Goal: Task Accomplishment & Management: Manage account settings

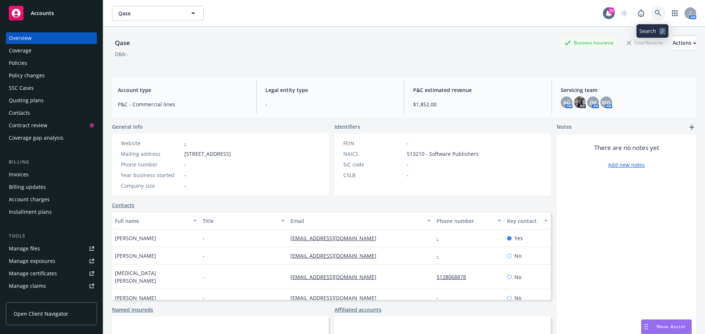
click at [655, 14] on icon at bounding box center [658, 13] width 6 height 6
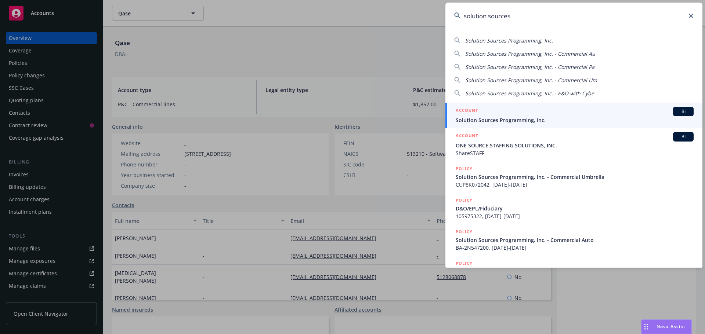
type input "solution sources"
click at [487, 117] on span "Solution Sources Programming, Inc." at bounding box center [575, 120] width 238 height 8
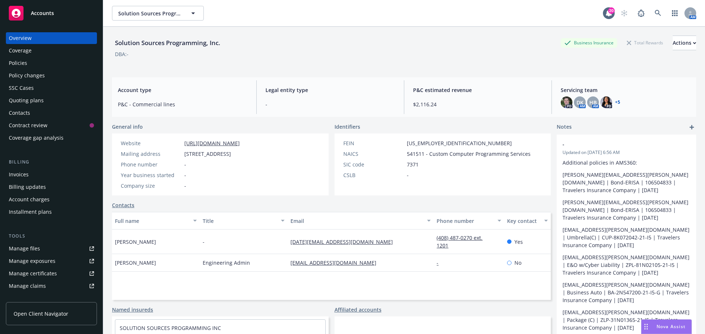
click at [21, 99] on div "Quoting plans" at bounding box center [26, 101] width 35 height 12
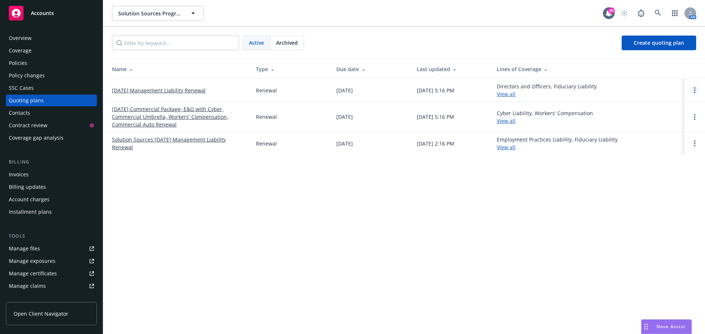
click at [693, 90] on link "Open options" at bounding box center [694, 90] width 9 height 9
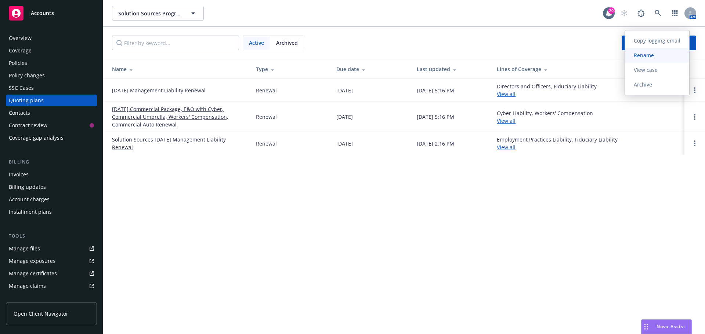
click at [651, 53] on span "Rename" at bounding box center [644, 55] width 38 height 7
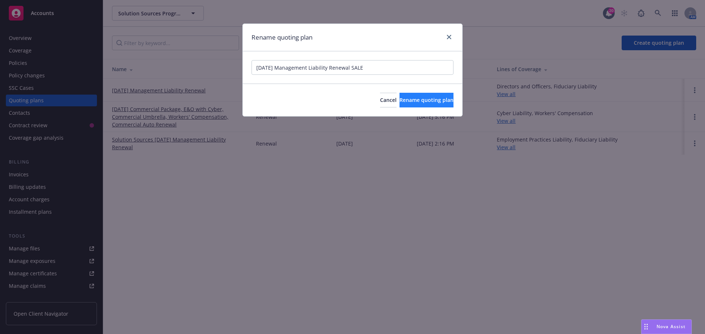
type input "[DATE] Management Liability Renewal SALE"
click at [401, 100] on span "Rename quoting plan" at bounding box center [426, 100] width 54 height 7
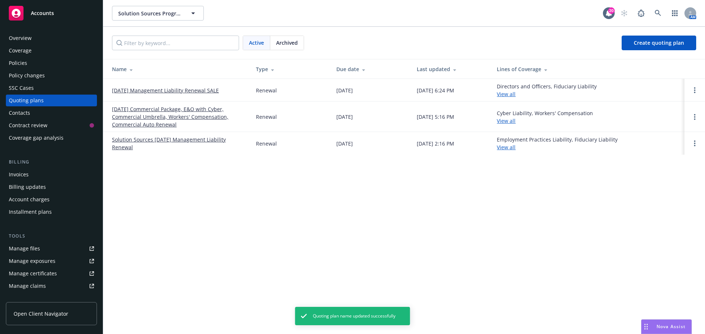
click at [168, 91] on link "[DATE] Management Liability Renewal SALE" at bounding box center [165, 91] width 107 height 8
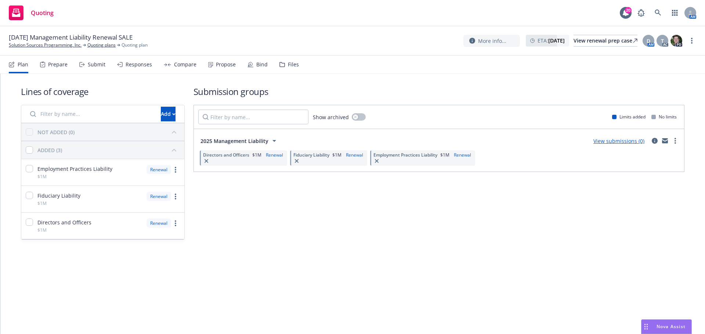
click at [292, 66] on div "Files" at bounding box center [293, 65] width 11 height 6
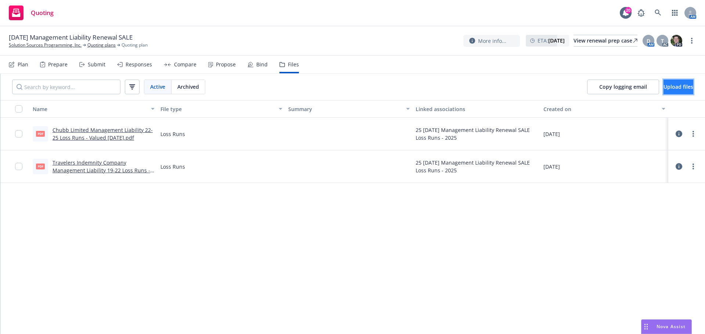
click at [682, 89] on button "Upload files" at bounding box center [678, 87] width 30 height 15
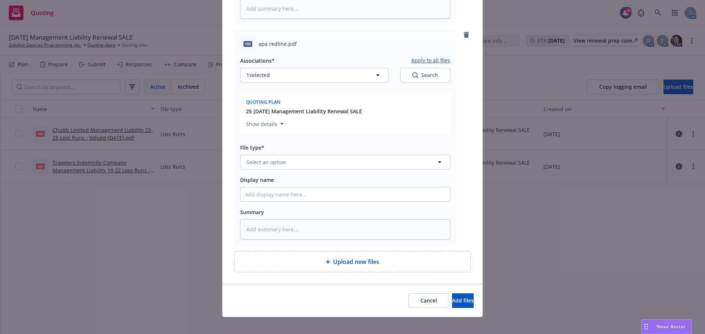
scroll to position [283, 0]
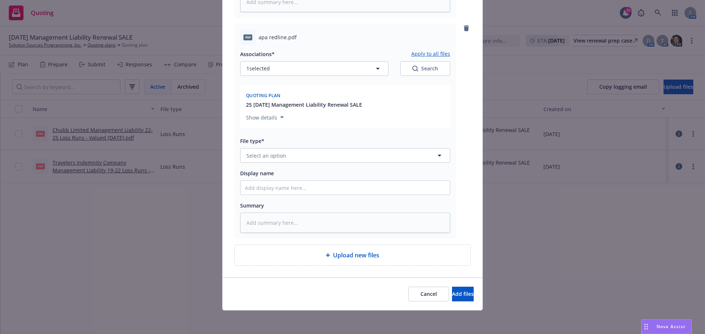
type textarea "x"
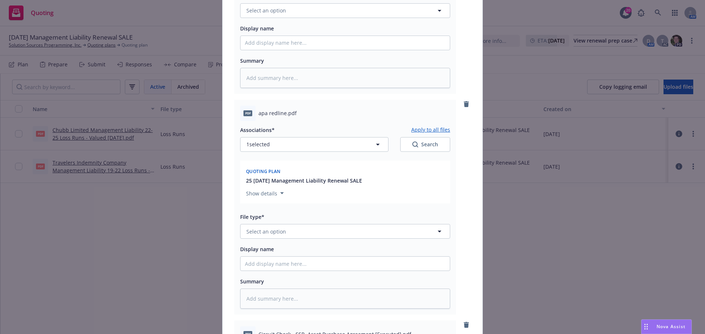
scroll to position [63, 0]
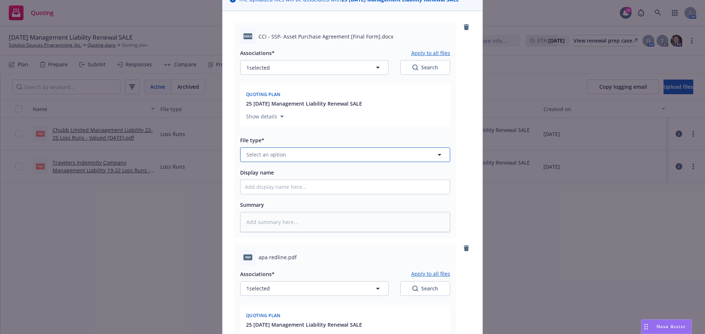
click at [270, 153] on span "Select an option" at bounding box center [266, 155] width 40 height 8
type input "other"
click at [259, 174] on span "Other" at bounding box center [255, 175] width 15 height 8
drag, startPoint x: 256, startPoint y: 36, endPoint x: 374, endPoint y: 32, distance: 118.3
click at [374, 32] on div "docx CCI - SSP- Asset Purchase Agreement [Final Form].docx" at bounding box center [345, 36] width 210 height 15
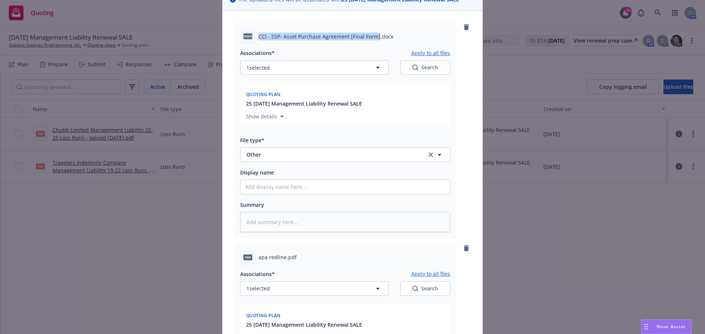
copy span "CCI - SSP- Asset Purchase Agreement [Final Form]"
click at [257, 186] on input "Display name" at bounding box center [344, 187] width 209 height 14
paste input "CCI - SSP- Asset Purchase Agreement [Final Form]"
type textarea "x"
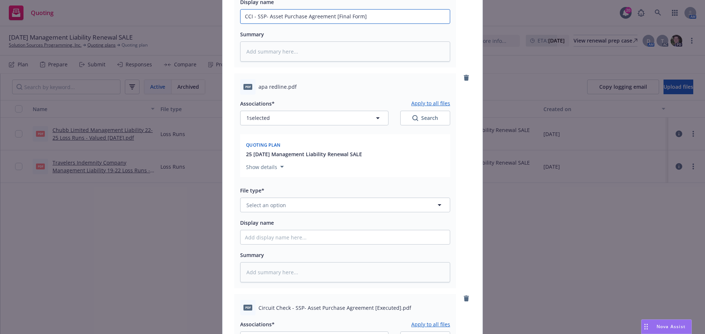
scroll to position [247, 0]
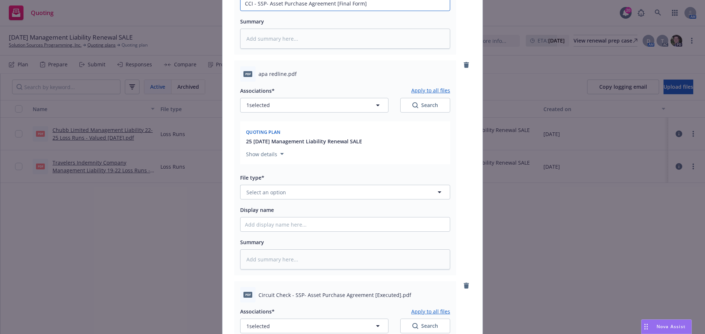
type input "CCI - SSP- Asset Purchase Agreement [Final Form]"
click at [280, 194] on span "Select an option" at bounding box center [266, 193] width 40 height 8
type input "other"
click at [267, 212] on div "Other" at bounding box center [345, 212] width 200 height 11
drag, startPoint x: 257, startPoint y: 73, endPoint x: 282, endPoint y: 72, distance: 25.8
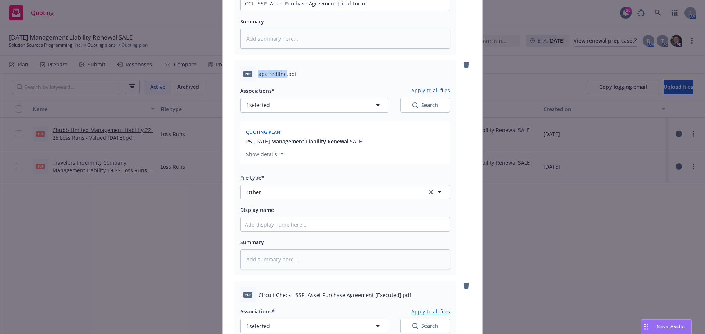
click at [282, 72] on span "apa redline.pdf" at bounding box center [277, 74] width 38 height 8
copy span "apa redline"
click at [261, 11] on input "Display name" at bounding box center [344, 4] width 209 height 14
paste input "apa redline"
type textarea "x"
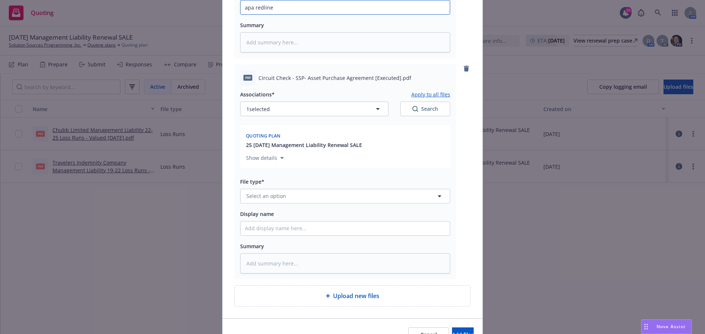
scroll to position [467, 0]
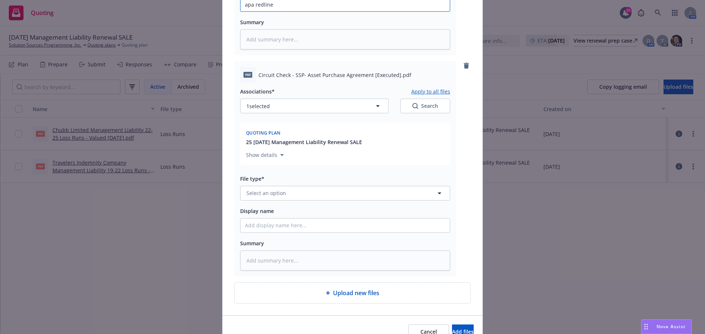
type input "apa redline"
drag, startPoint x: 257, startPoint y: 75, endPoint x: 394, endPoint y: 73, distance: 137.3
click at [394, 73] on span "Circuit Check - SSP- Asset Purchase Agreement [Executed].pdf" at bounding box center [334, 75] width 153 height 8
copy span "Circuit Check - SSP- Asset Purchase Agreement [Executed]"
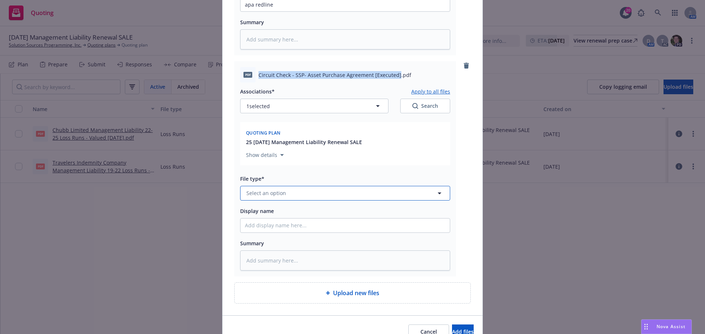
click at [265, 192] on span "Select an option" at bounding box center [266, 193] width 40 height 8
type input "other"
click at [258, 216] on span "Other" at bounding box center [255, 214] width 15 height 8
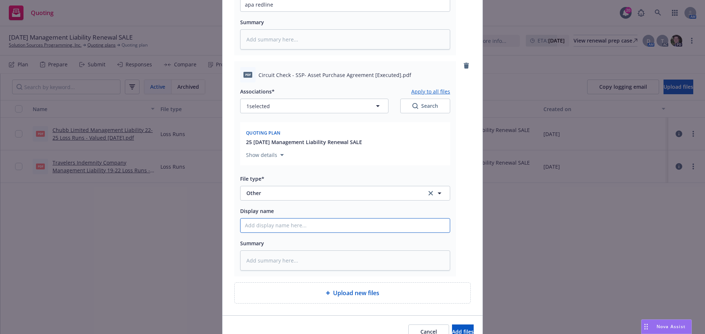
paste input "Circuit Check - SSP- Asset Purchase Agreement [Executed]"
type textarea "x"
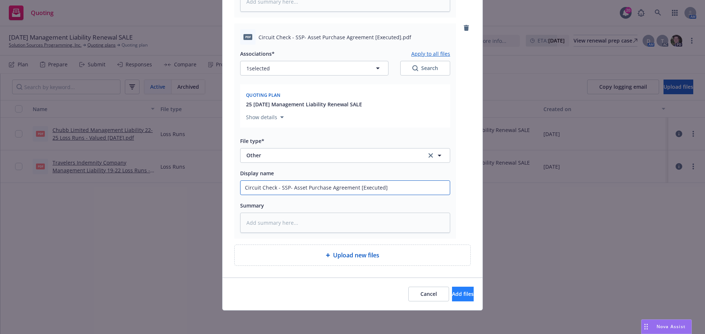
type input "Circuit Check - SSP- Asset Purchase Agreement [Executed]"
click at [453, 298] on button "Add files" at bounding box center [463, 294] width 22 height 15
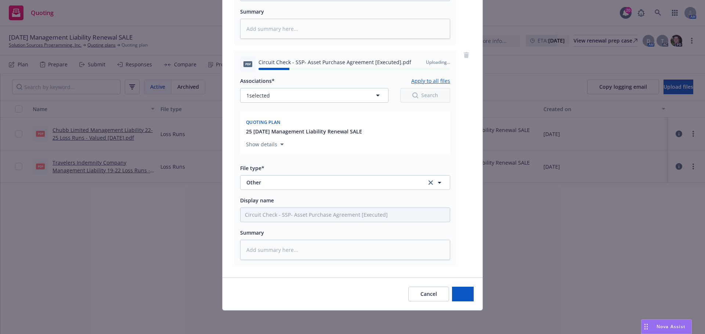
type textarea "x"
